Goal: Task Accomplishment & Management: Manage account settings

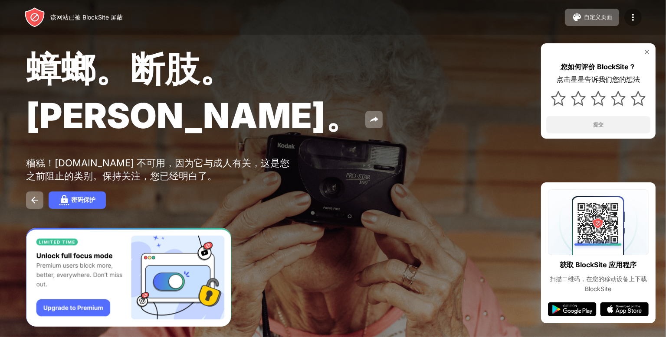
click at [629, 20] on img at bounding box center [633, 17] width 10 height 10
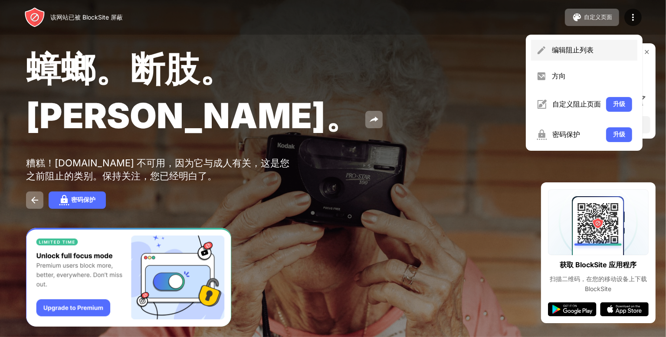
click at [575, 53] on font "编辑阻止列表" at bounding box center [573, 50] width 42 height 9
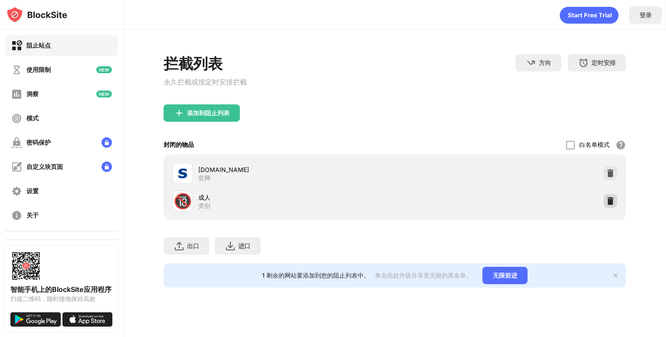
click at [606, 203] on img at bounding box center [610, 201] width 9 height 9
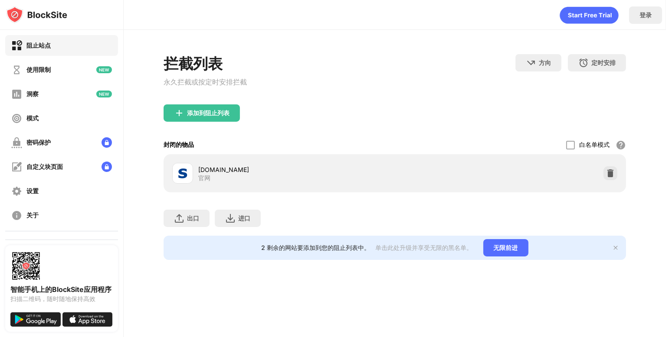
click at [590, 212] on div "出口 导出文件（仅适用于网站项目） 进口 导入文件（仅适用于网站项目）" at bounding box center [395, 214] width 462 height 43
